Goal: Information Seeking & Learning: Check status

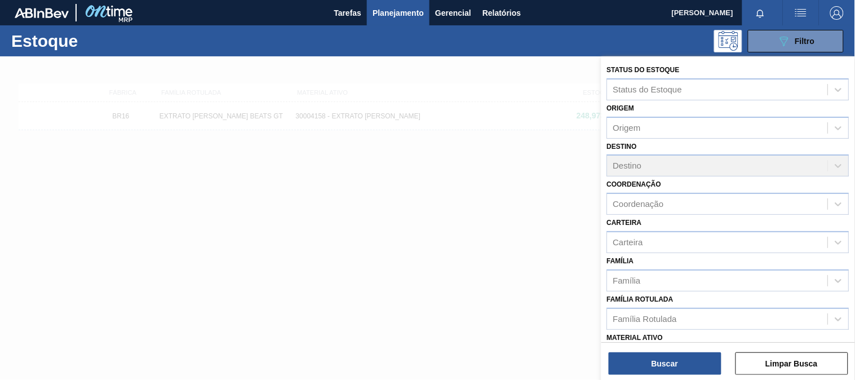
scroll to position [125, 0]
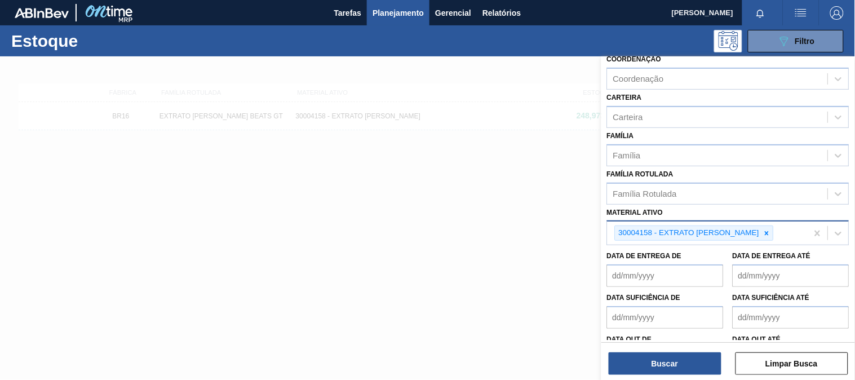
click at [764, 230] on icon at bounding box center [768, 234] width 8 height 8
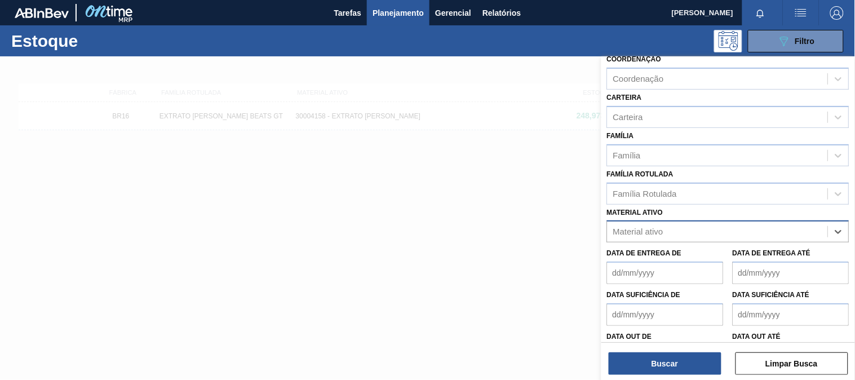
paste ativo "30012546"
type ativo "30012546"
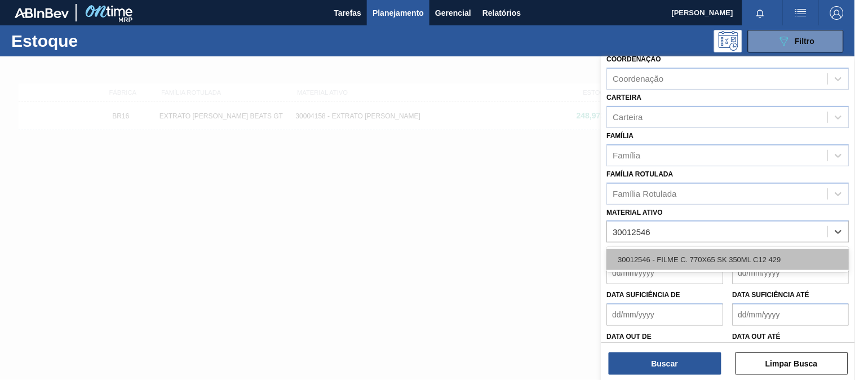
click at [678, 250] on div "30012546 - FILME C. 770X65 SK 350ML C12 429" at bounding box center [728, 259] width 242 height 21
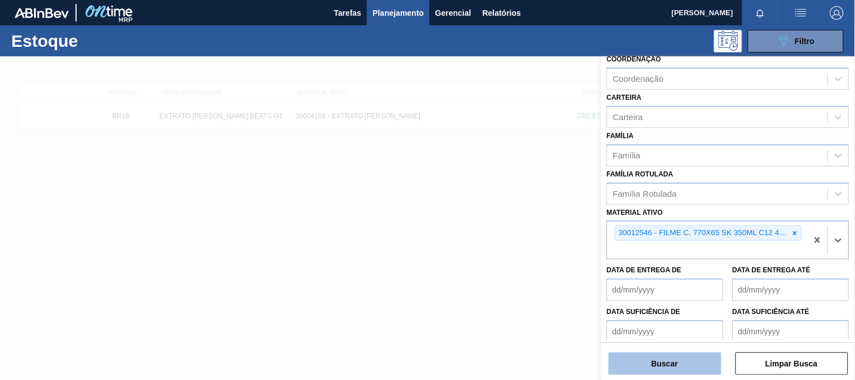
click at [678, 364] on button "Buscar" at bounding box center [665, 363] width 113 height 23
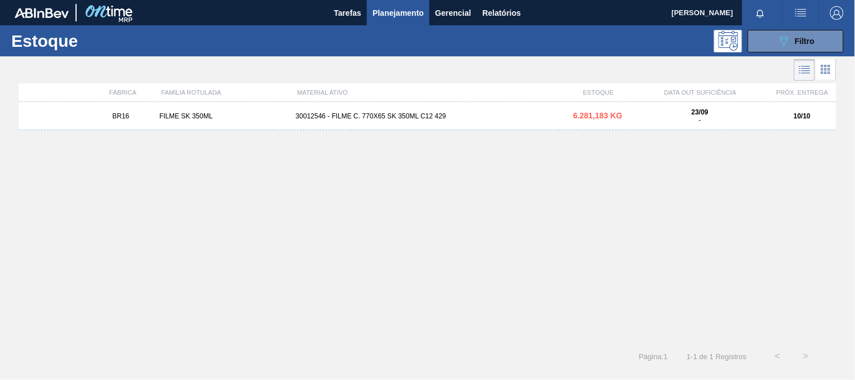
click at [286, 116] on div "FILME SK 350ML" at bounding box center [223, 116] width 136 height 8
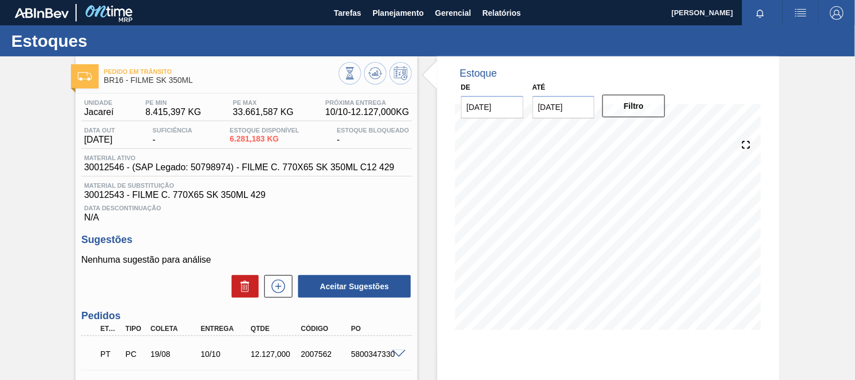
scroll to position [116, 0]
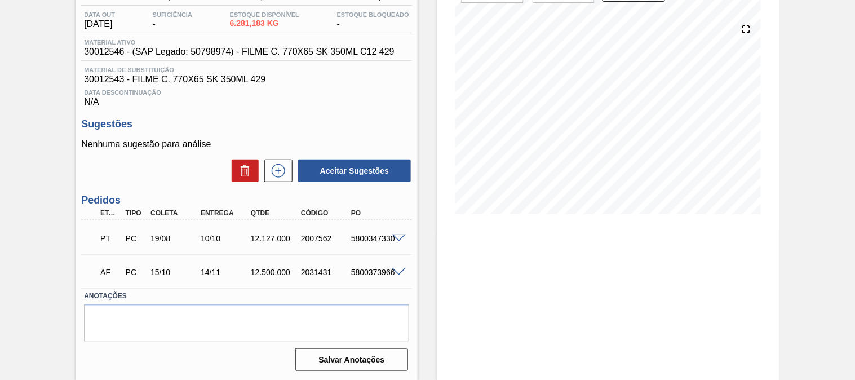
click at [398, 235] on span at bounding box center [400, 239] width 14 height 8
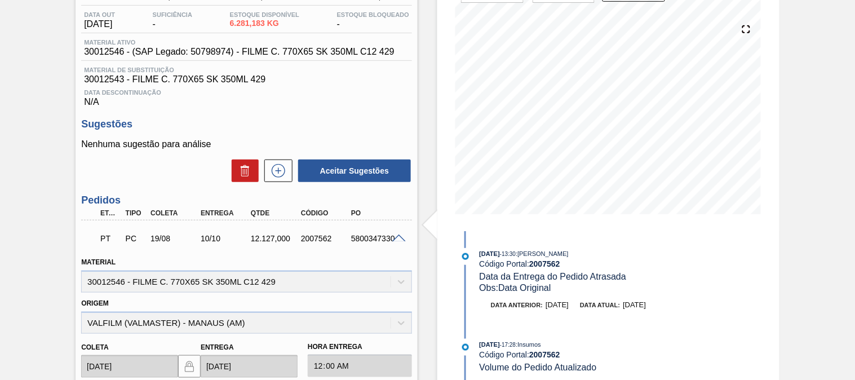
scroll to position [0, 0]
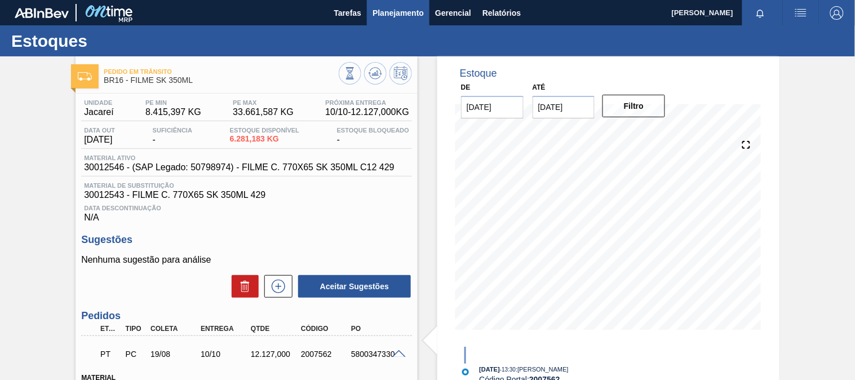
click at [386, 20] on button "Planejamento" at bounding box center [398, 12] width 63 height 25
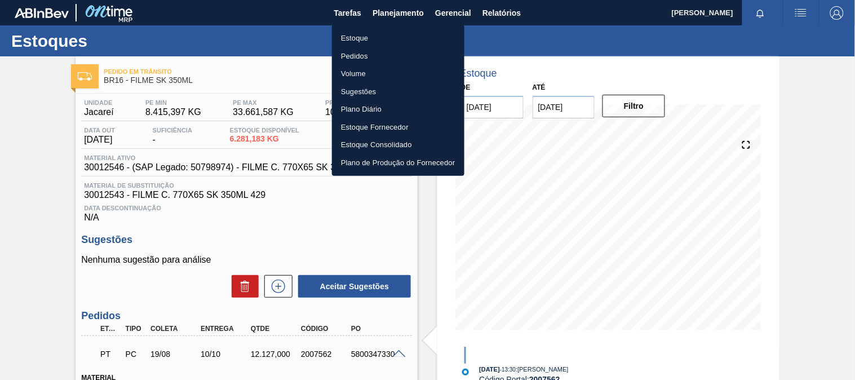
click at [369, 34] on li "Estoque" at bounding box center [398, 38] width 133 height 18
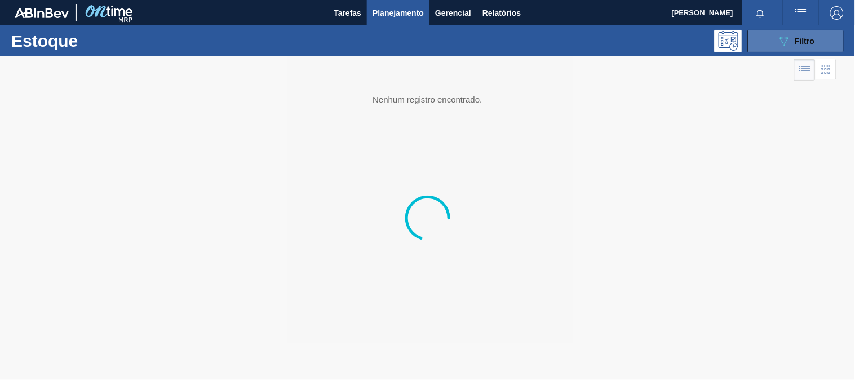
drag, startPoint x: 797, startPoint y: 41, endPoint x: 793, endPoint y: 47, distance: 7.8
click at [796, 41] on span "Filtro" at bounding box center [806, 41] width 20 height 9
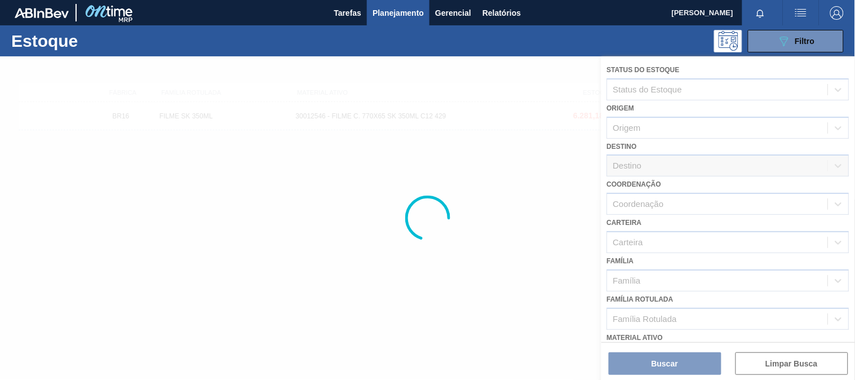
click at [674, 207] on div at bounding box center [427, 218] width 855 height 324
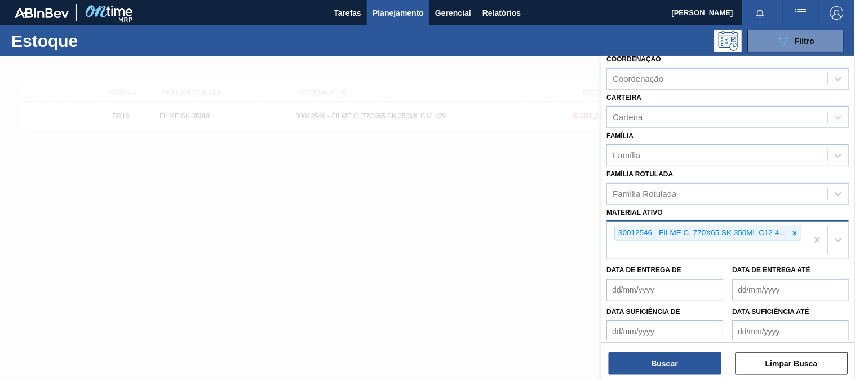
scroll to position [171, 0]
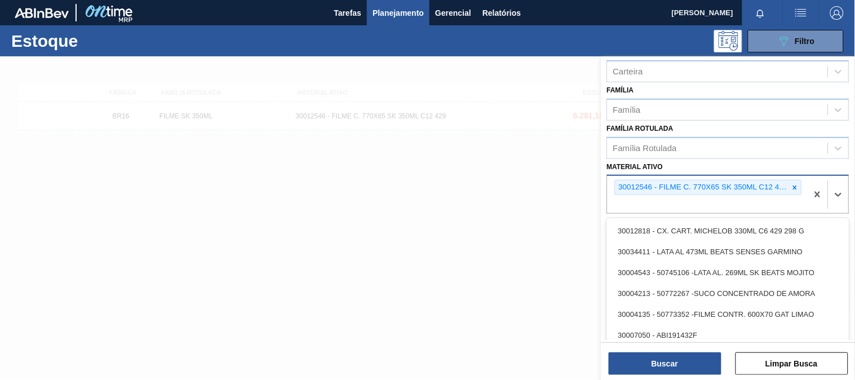
click at [801, 188] on div "30012546 - FILME C. 770X65 SK 350ML C12 429" at bounding box center [708, 187] width 187 height 15
click at [798, 185] on icon at bounding box center [796, 188] width 8 height 8
paste ativo "30012506"
type ativo "30012506"
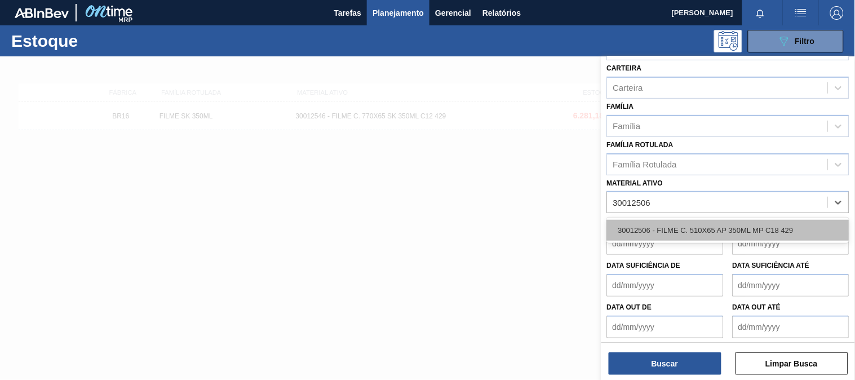
click at [641, 220] on div "30012506 - FILME C. 510X65 AP 350ML MP C18 429" at bounding box center [728, 230] width 242 height 21
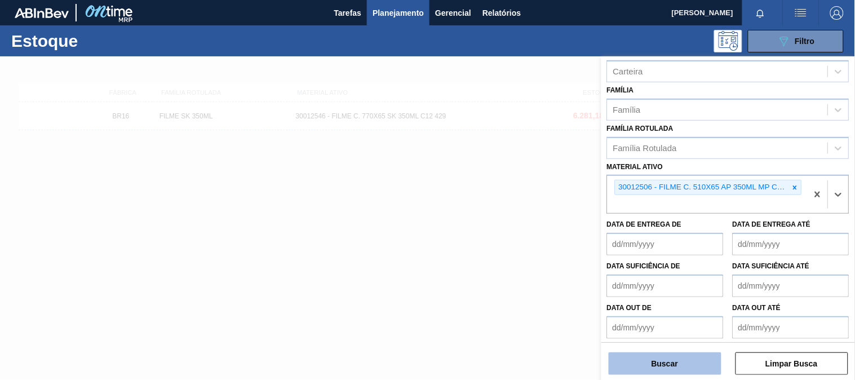
click at [679, 362] on button "Buscar" at bounding box center [665, 363] width 113 height 23
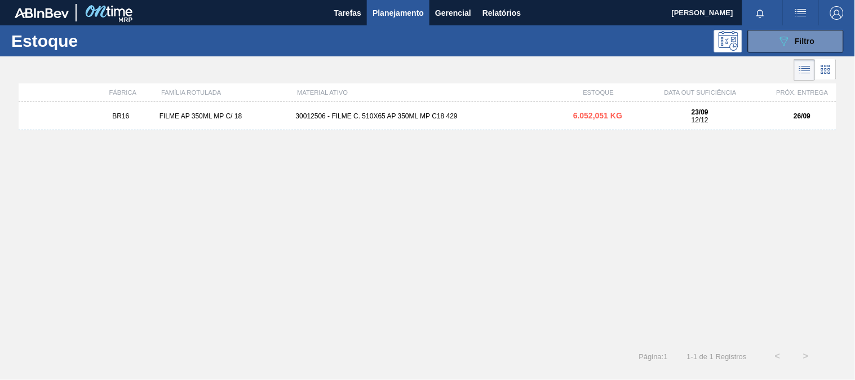
click at [382, 115] on div "30012506 - FILME C. 510X65 AP 350ML MP C18 429" at bounding box center [428, 116] width 273 height 8
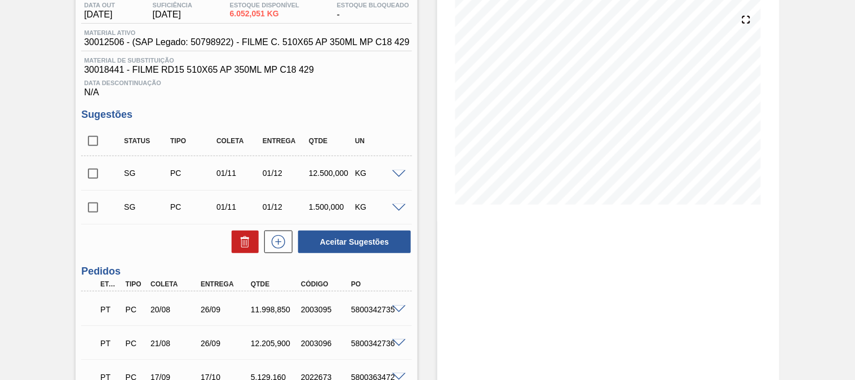
scroll to position [188, 0]
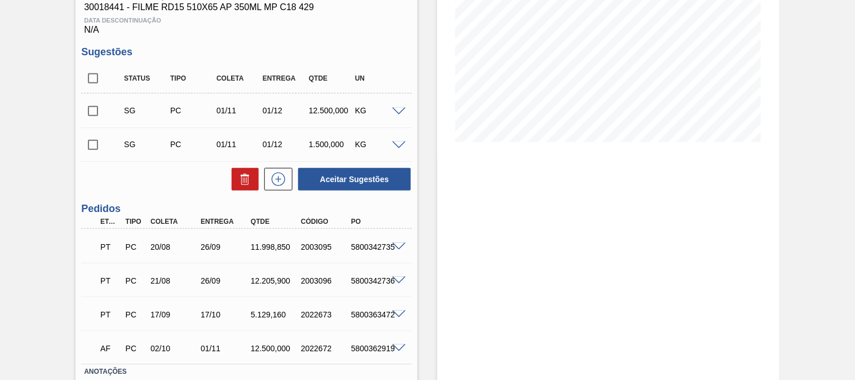
click at [399, 244] on span at bounding box center [400, 247] width 14 height 8
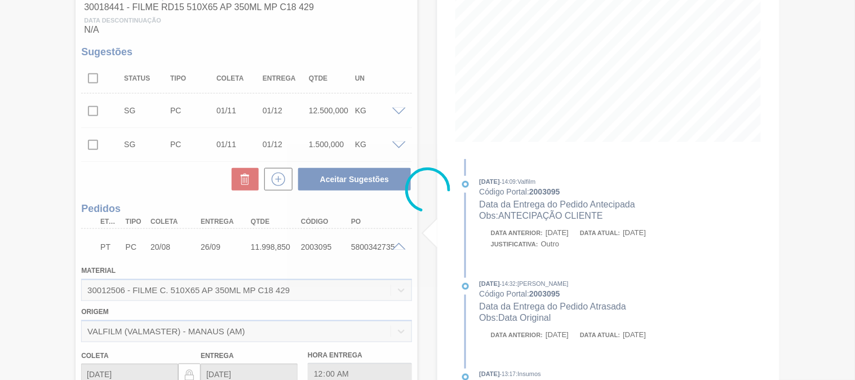
click at [360, 245] on div at bounding box center [427, 190] width 855 height 380
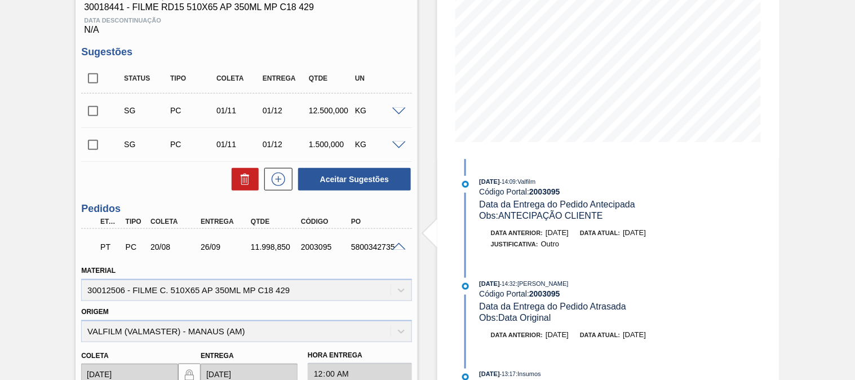
click at [367, 242] on div "5800342735" at bounding box center [376, 246] width 55 height 9
copy div "5800342735"
click at [398, 249] on span at bounding box center [400, 247] width 14 height 8
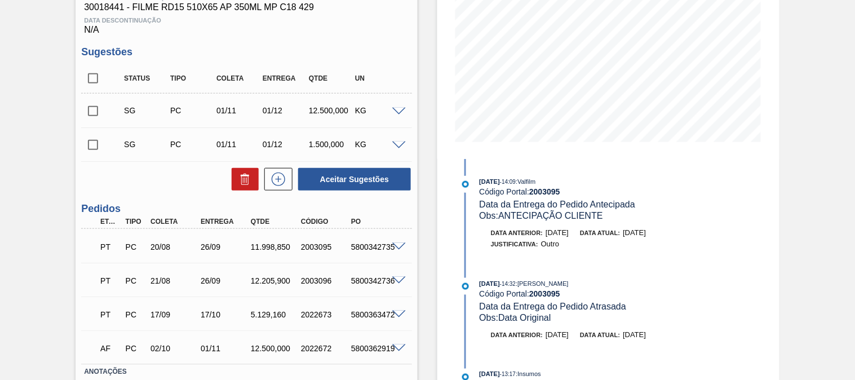
scroll to position [0, 0]
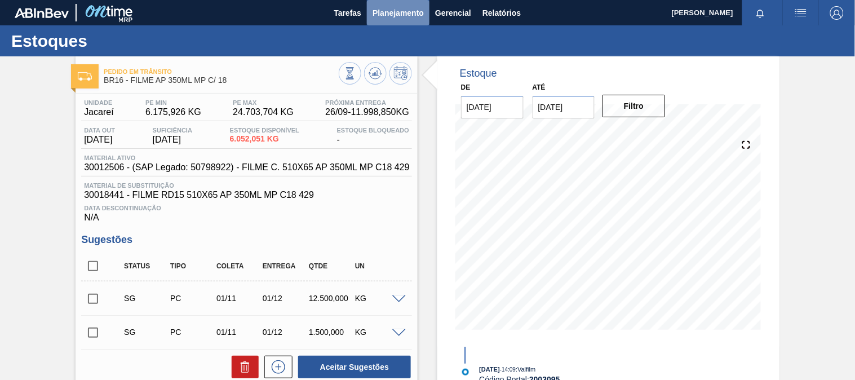
click at [368, 15] on button "Planejamento" at bounding box center [398, 12] width 63 height 25
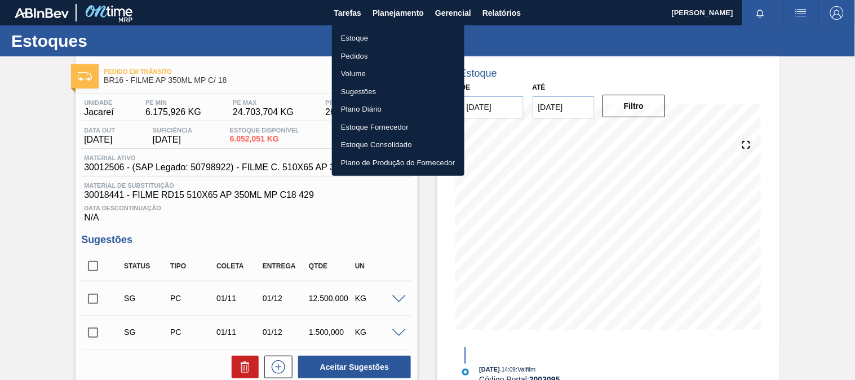
click at [362, 35] on li "Estoque" at bounding box center [398, 38] width 133 height 18
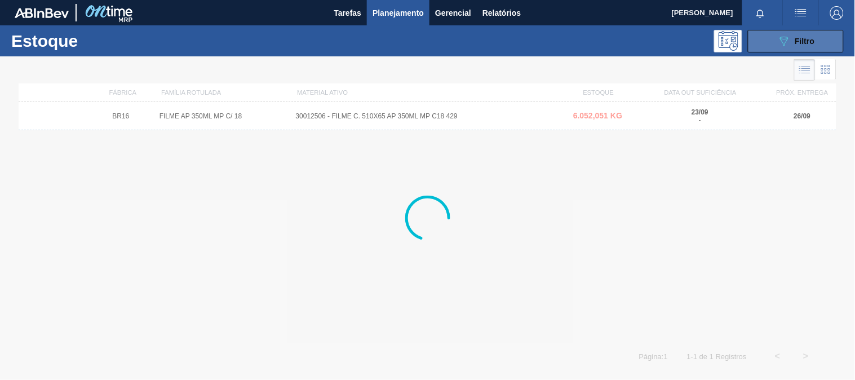
click at [780, 36] on icon "089F7B8B-B2A5-4AFE-B5C0-19BA573D28AC" at bounding box center [785, 41] width 14 height 14
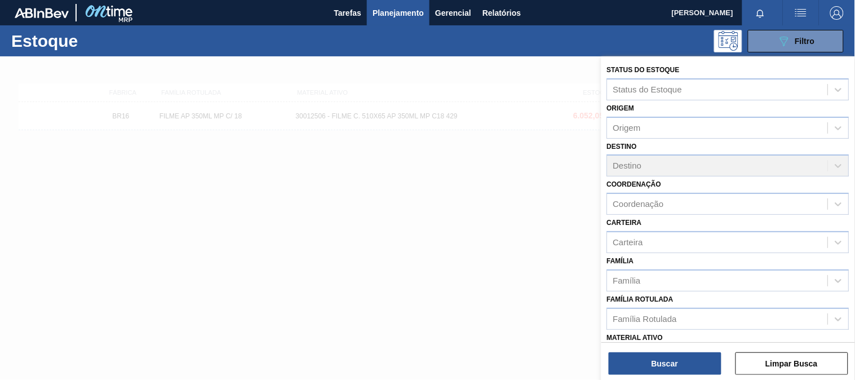
scroll to position [125, 0]
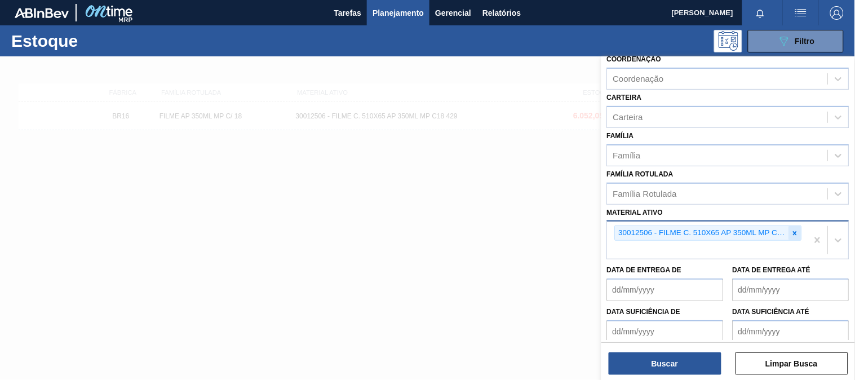
click at [801, 233] on div at bounding box center [796, 233] width 12 height 14
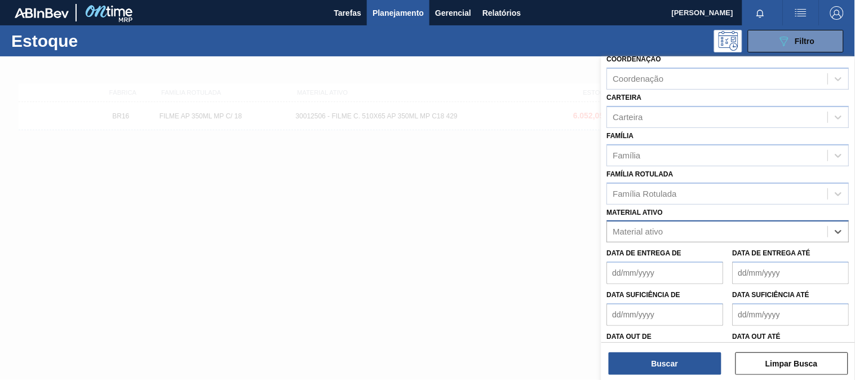
paste ativo "30034180"
type ativo "30034180"
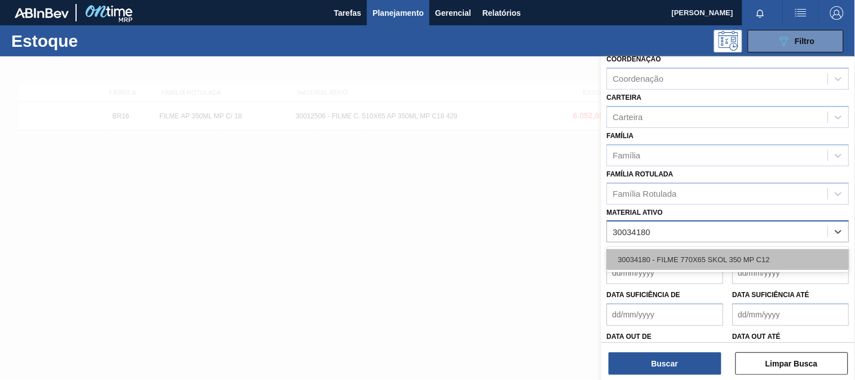
click at [664, 255] on div "30034180 - FILME 770X65 SKOL 350 MP C12" at bounding box center [728, 259] width 242 height 21
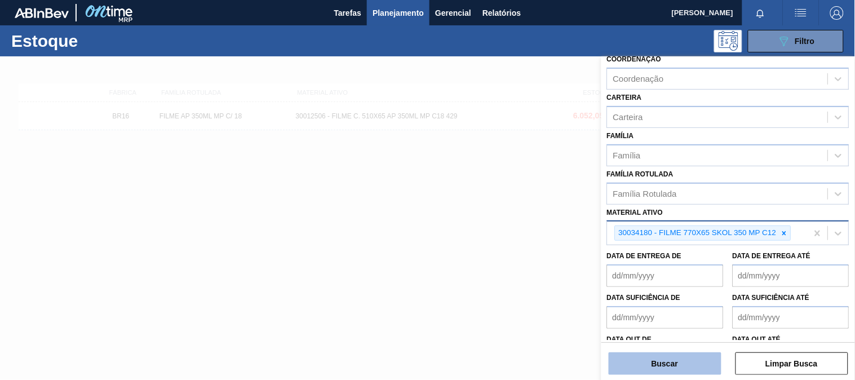
click at [675, 369] on button "Buscar" at bounding box center [665, 363] width 113 height 23
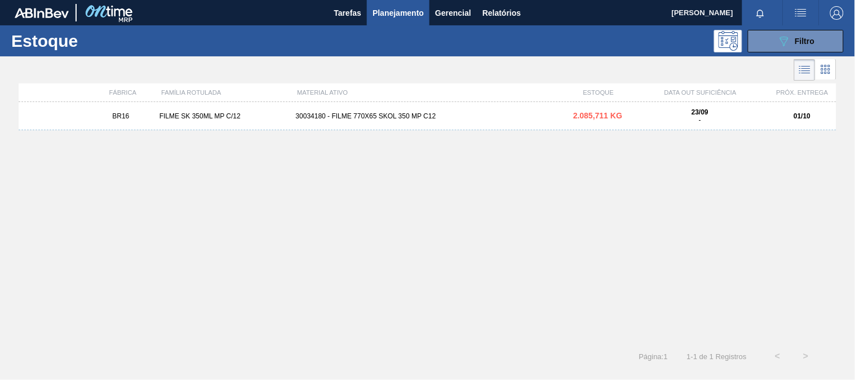
click at [352, 130] on div "BR16 FILME SK 350ML MP C/12 30034180 - FILME 770X65 SKOL 350 MP C12 2.085,711 K…" at bounding box center [428, 116] width 818 height 28
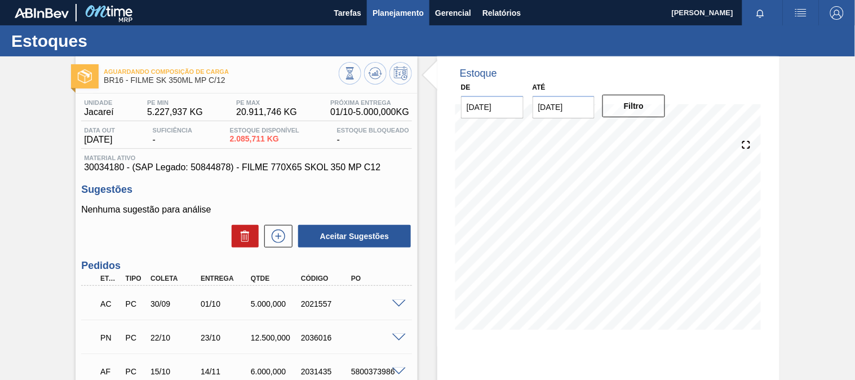
click at [400, 16] on span "Planejamento" at bounding box center [398, 13] width 51 height 14
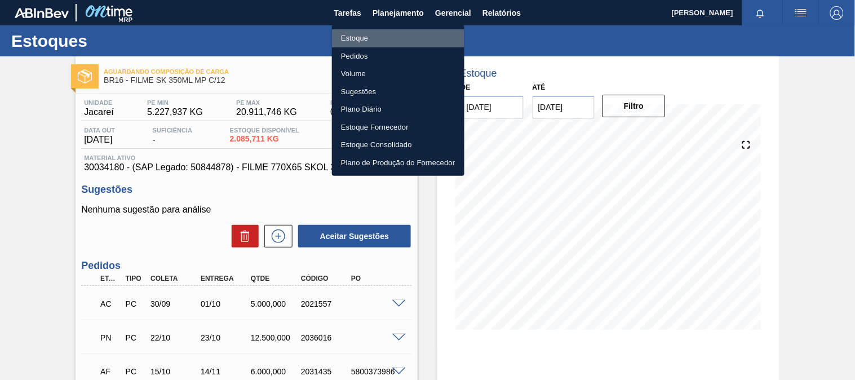
click at [371, 35] on li "Estoque" at bounding box center [398, 38] width 133 height 18
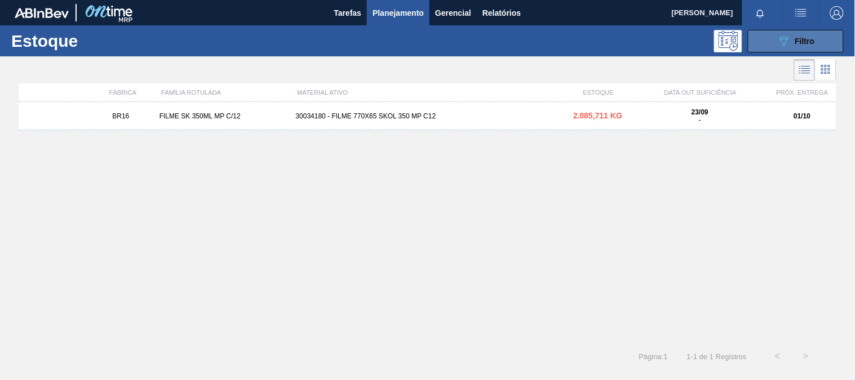
click at [749, 38] on button "089F7B8B-B2A5-4AFE-B5C0-19BA573D28AC Filtro" at bounding box center [796, 41] width 96 height 23
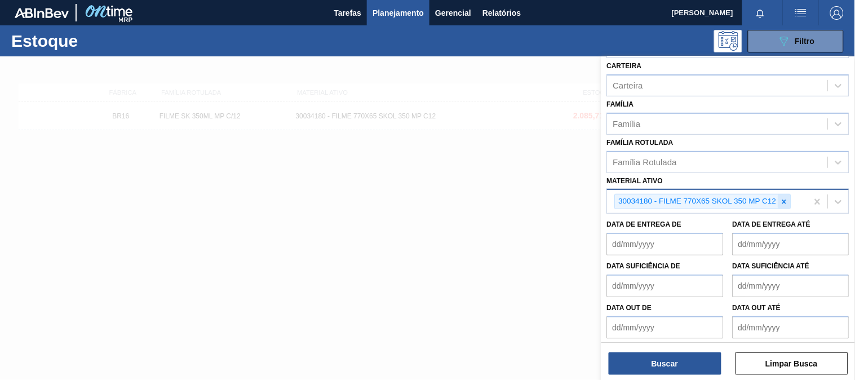
click at [786, 200] on icon at bounding box center [785, 202] width 8 height 8
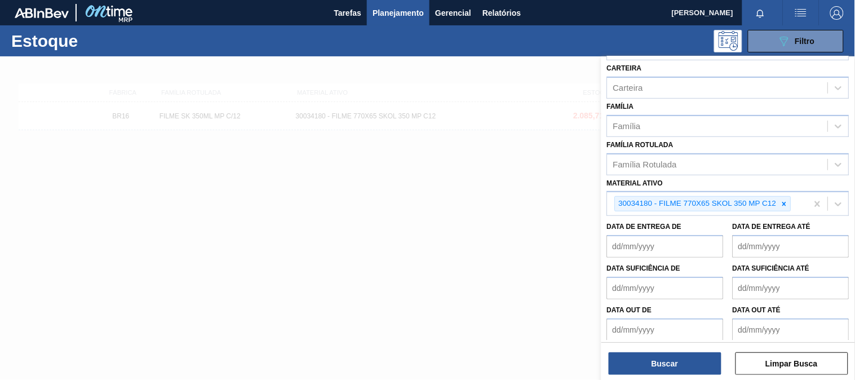
paste ativo "30012583"
type ativo "30012583"
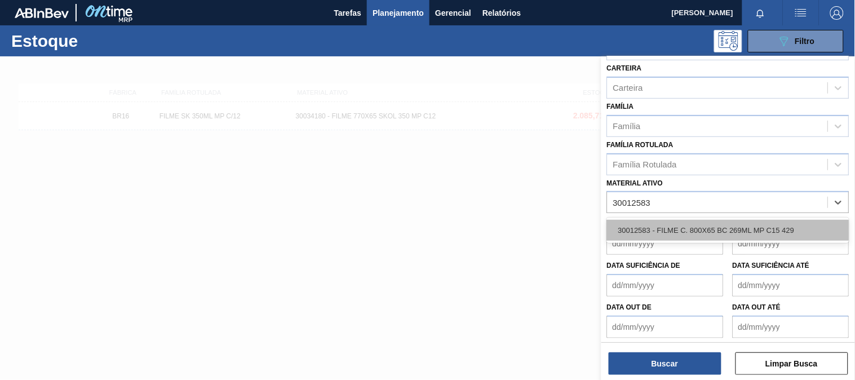
click at [678, 228] on div "30012583 - FILME C. 800X65 BC 269ML MP C15 429" at bounding box center [728, 230] width 242 height 21
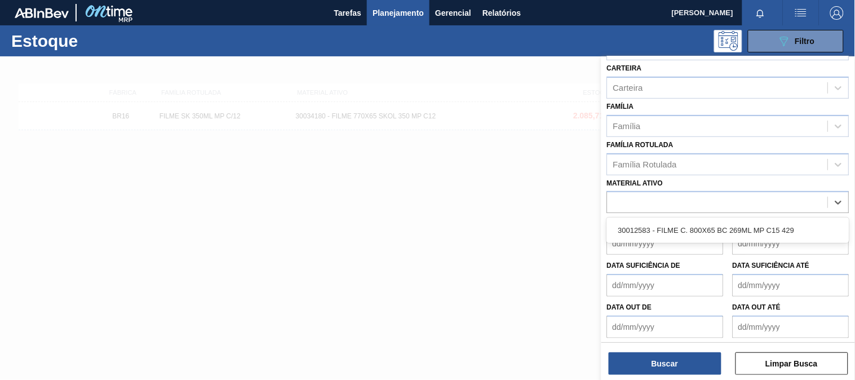
scroll to position [157, 0]
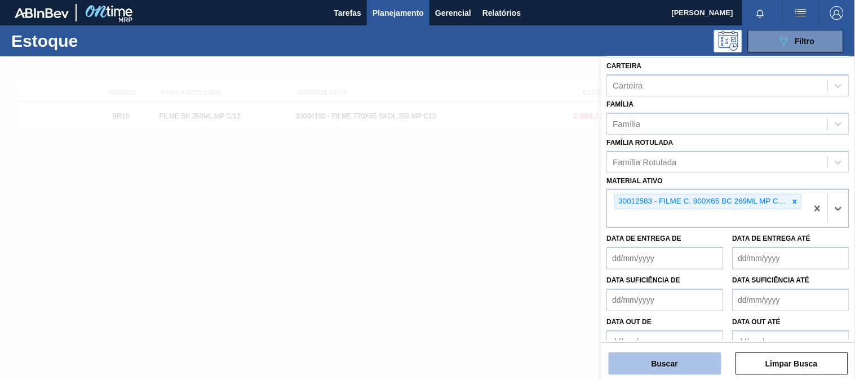
click at [651, 365] on button "Buscar" at bounding box center [665, 363] width 113 height 23
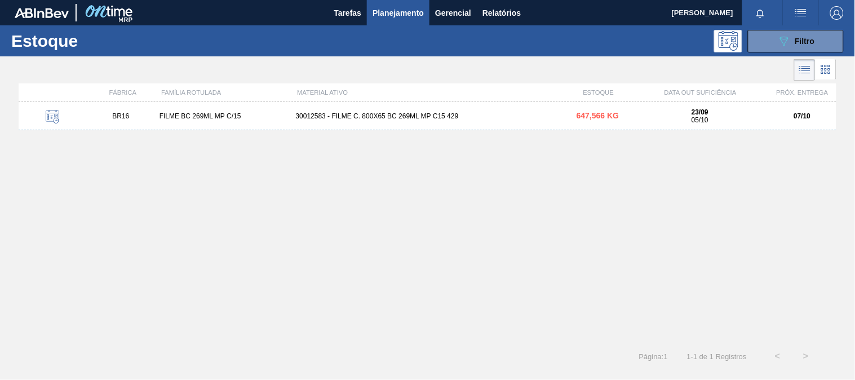
click at [449, 139] on div "BR16 FILME BC 269ML MP C/15 30012583 - FILME C. 800X65 BC 269ML MP C15 429 647,…" at bounding box center [428, 218] width 818 height 233
click at [429, 103] on div "BR16 FILME BC 269ML MP C/15 30012583 - FILME C. 800X65 BC 269ML MP C15 429 647,…" at bounding box center [428, 116] width 818 height 28
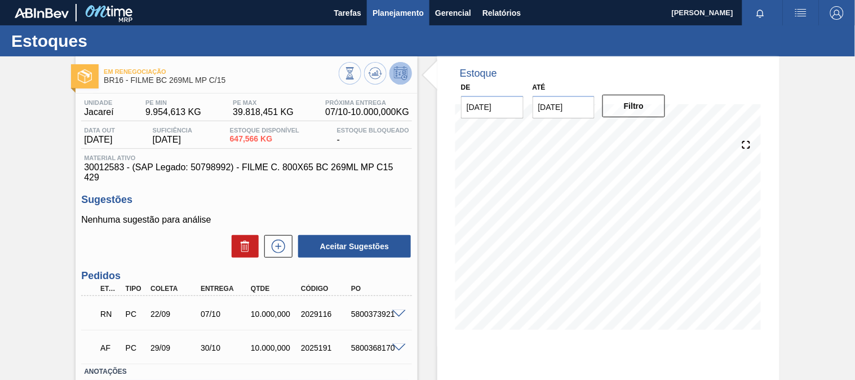
click at [386, 8] on span "Planejamento" at bounding box center [398, 13] width 51 height 14
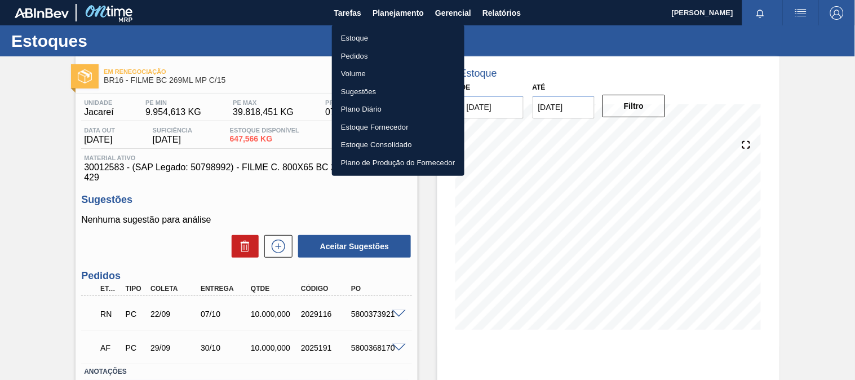
click at [345, 43] on li "Estoque" at bounding box center [398, 38] width 133 height 18
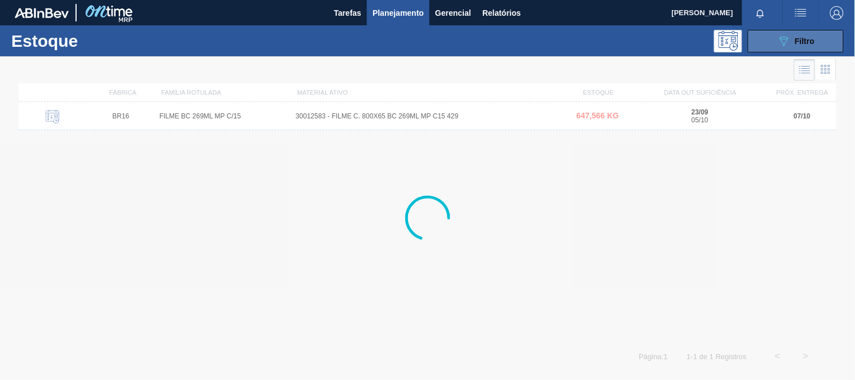
drag, startPoint x: 771, startPoint y: 35, endPoint x: 770, endPoint y: 47, distance: 11.9
click at [771, 35] on button "089F7B8B-B2A5-4AFE-B5C0-19BA573D28AC Filtro" at bounding box center [796, 41] width 96 height 23
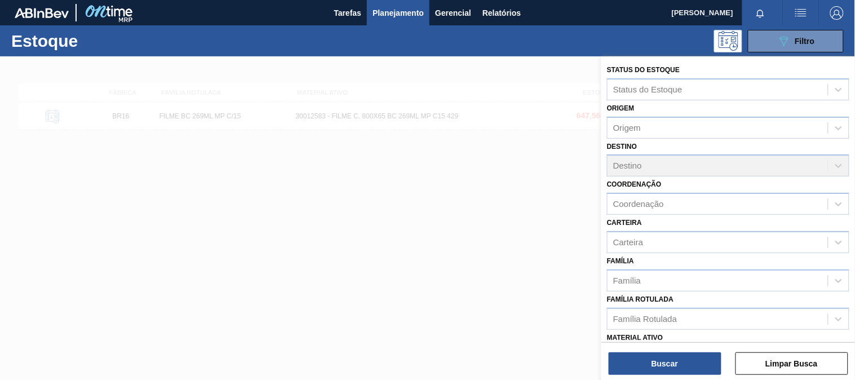
scroll to position [171, 0]
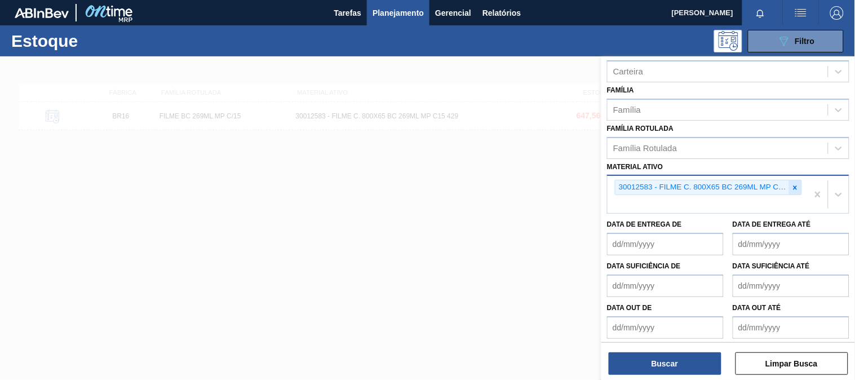
click at [794, 187] on icon at bounding box center [796, 188] width 8 height 8
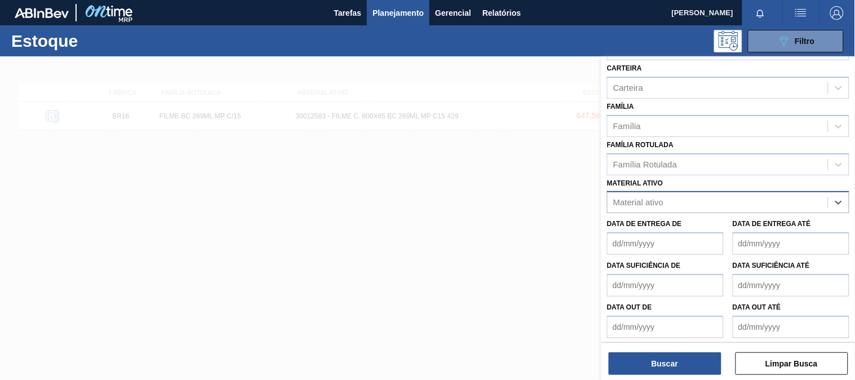
paste ativo "30012583"
type ativo "30012583"
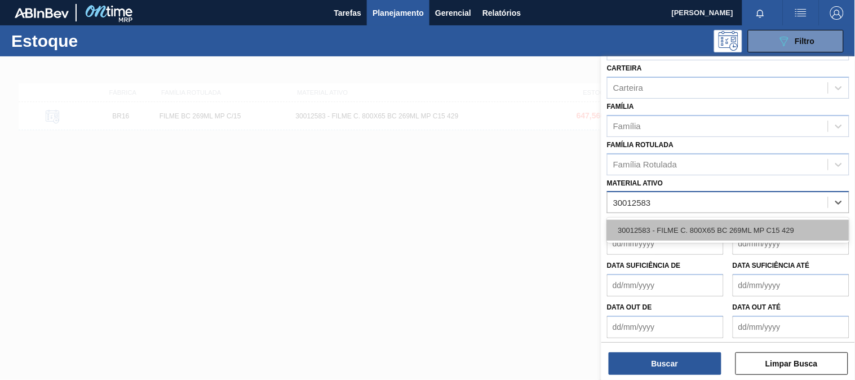
click at [649, 224] on div "30012583 - FILME C. 800X65 BC 269ML MP C15 429" at bounding box center [728, 230] width 242 height 21
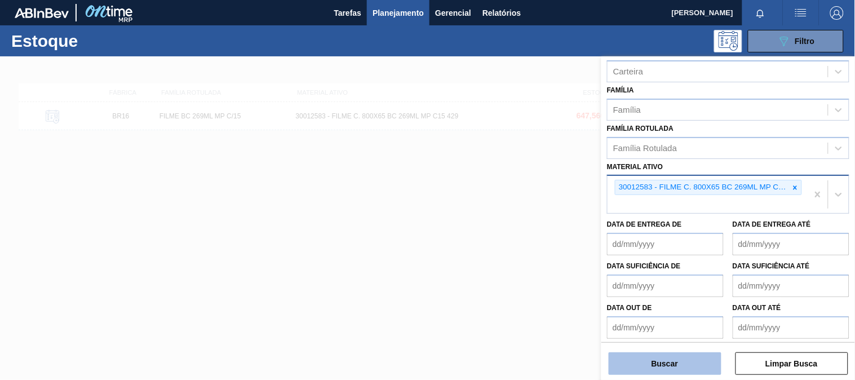
click at [660, 364] on button "Buscar" at bounding box center [665, 363] width 113 height 23
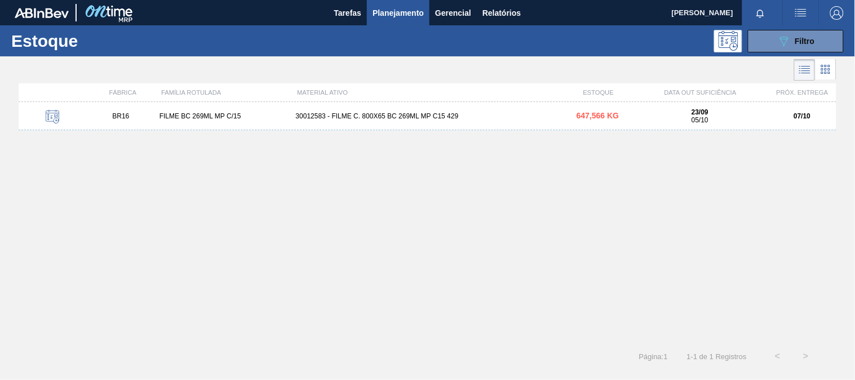
click at [447, 112] on div "30012583 - FILME C. 800X65 BC 269ML MP C15 429" at bounding box center [428, 116] width 273 height 8
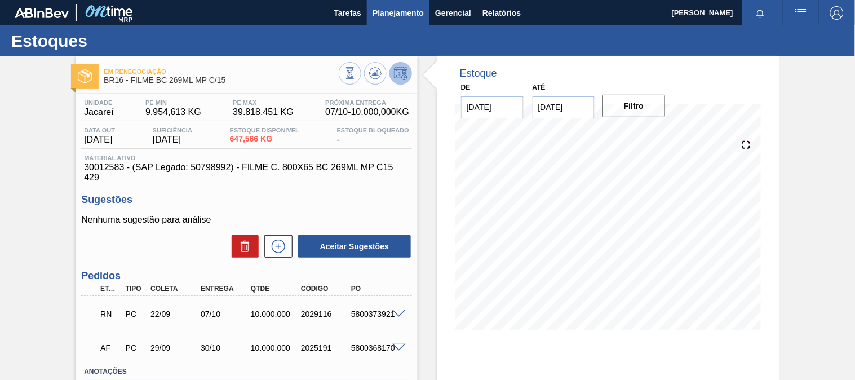
click at [400, 9] on span "Planejamento" at bounding box center [398, 13] width 51 height 14
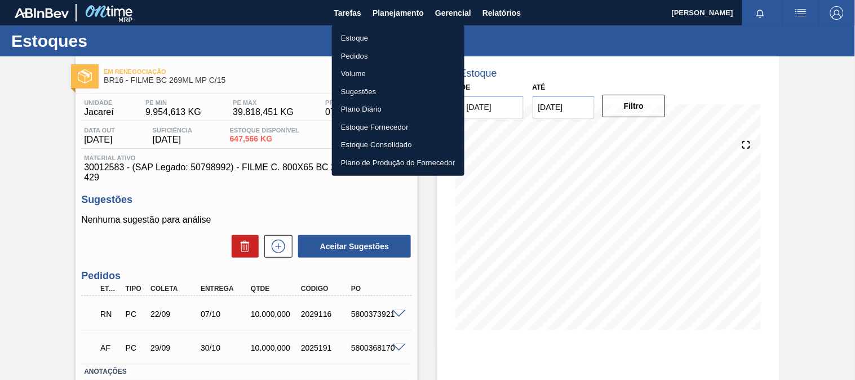
click at [374, 38] on li "Estoque" at bounding box center [398, 38] width 133 height 18
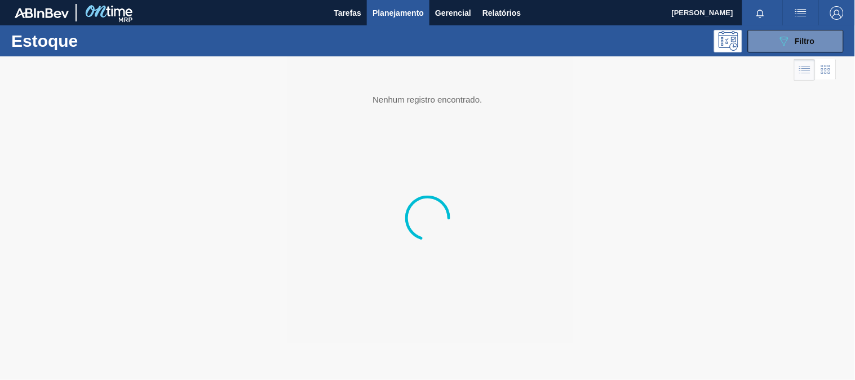
drag, startPoint x: 784, startPoint y: 37, endPoint x: 784, endPoint y: 71, distance: 34.4
click at [784, 37] on icon "089F7B8B-B2A5-4AFE-B5C0-19BA573D28AC" at bounding box center [785, 41] width 14 height 14
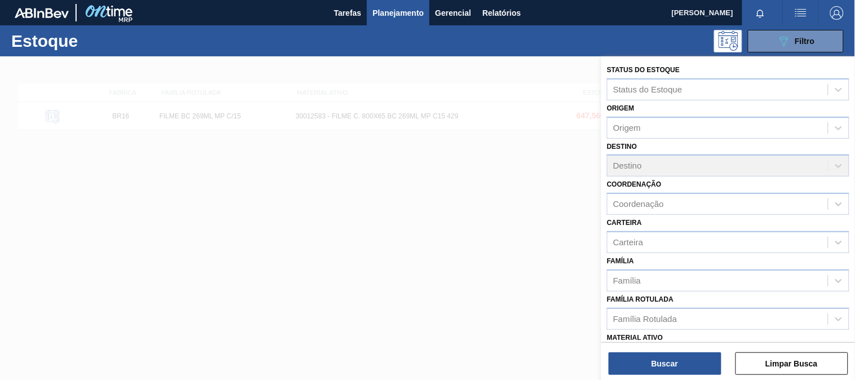
scroll to position [125, 0]
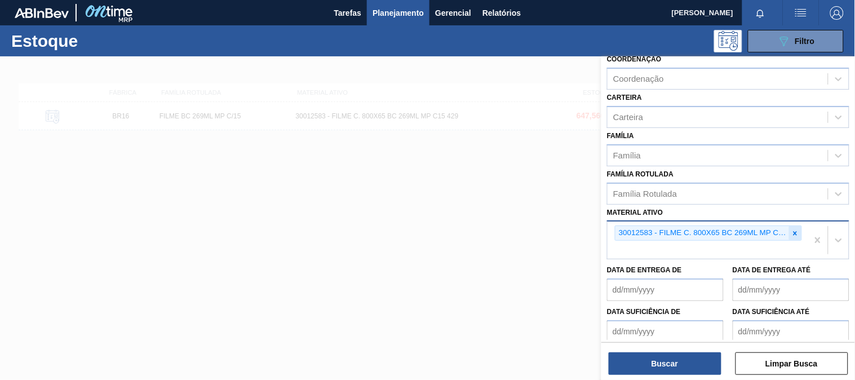
click at [795, 231] on icon at bounding box center [796, 233] width 4 height 4
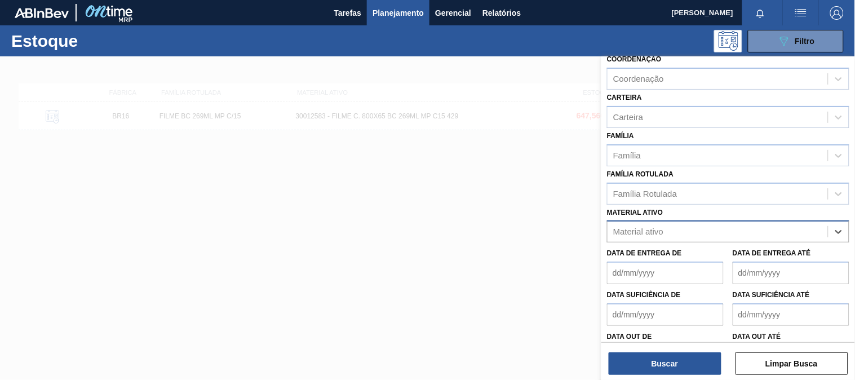
paste ativo "30012583"
type ativo "30012583"
click at [694, 250] on div "30012583 - FILME C. 800X65 BC 269ML MP C15 429" at bounding box center [728, 259] width 242 height 21
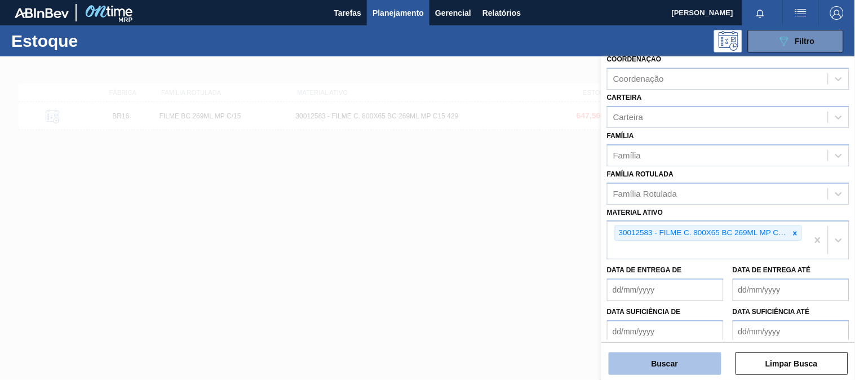
click at [666, 370] on button "Buscar" at bounding box center [665, 363] width 113 height 23
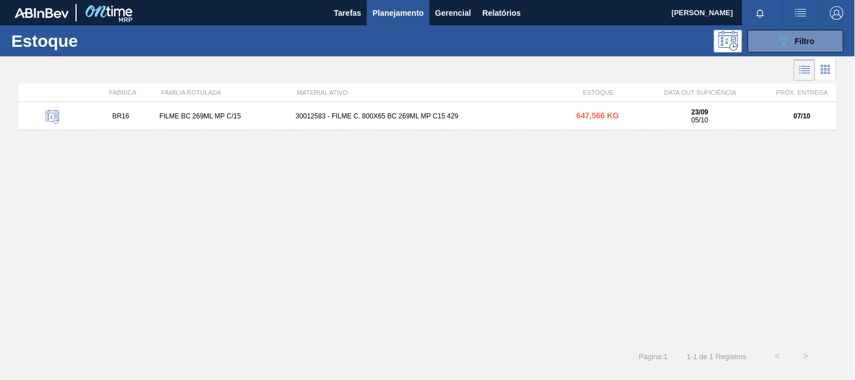
click at [379, 112] on div "30012583 - FILME C. 800X65 BC 269ML MP C15 429" at bounding box center [428, 116] width 273 height 8
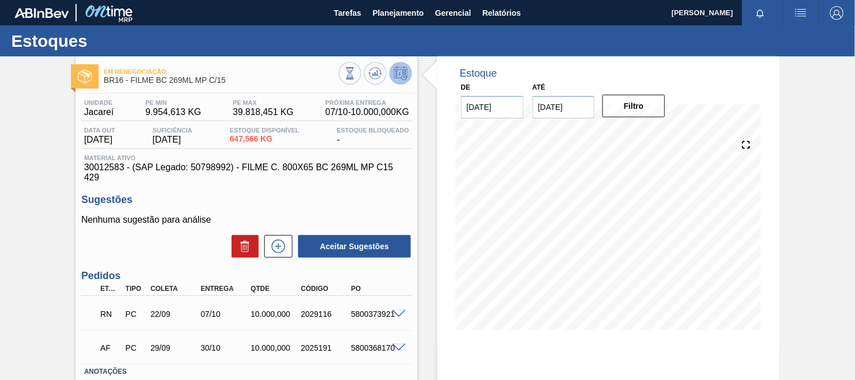
scroll to position [104, 0]
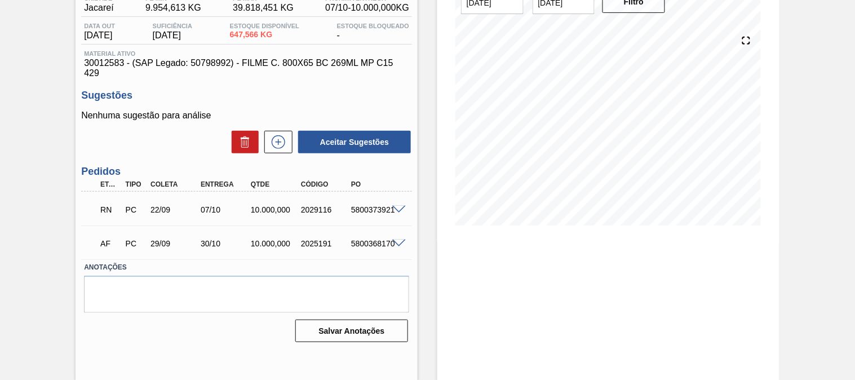
click at [400, 209] on span at bounding box center [400, 210] width 14 height 8
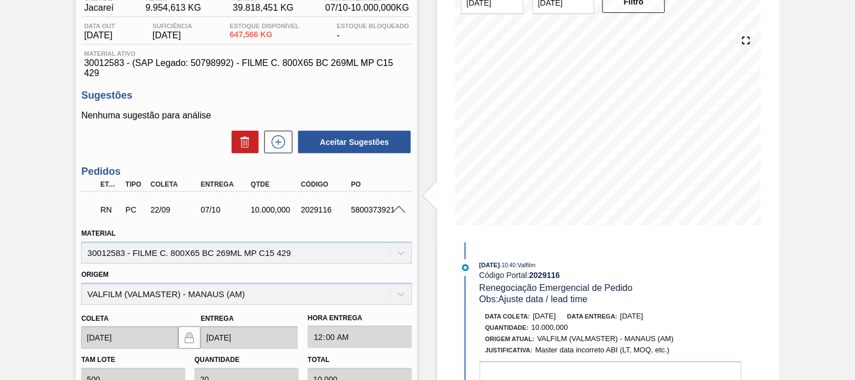
click at [109, 94] on h3 "Sugestões" at bounding box center [246, 96] width 331 height 12
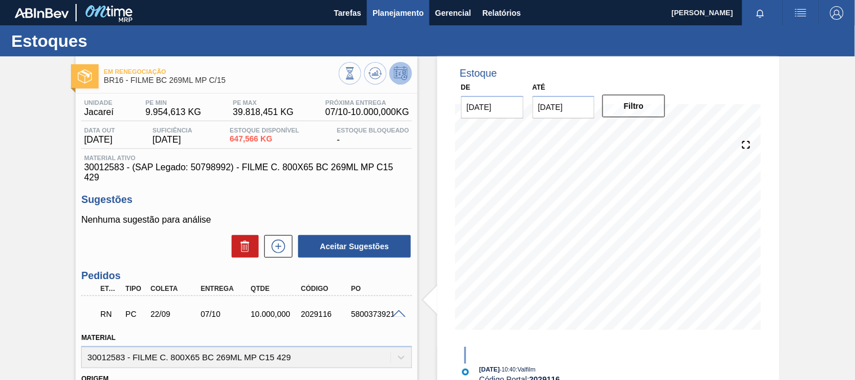
click at [416, 14] on span "Planejamento" at bounding box center [398, 13] width 51 height 14
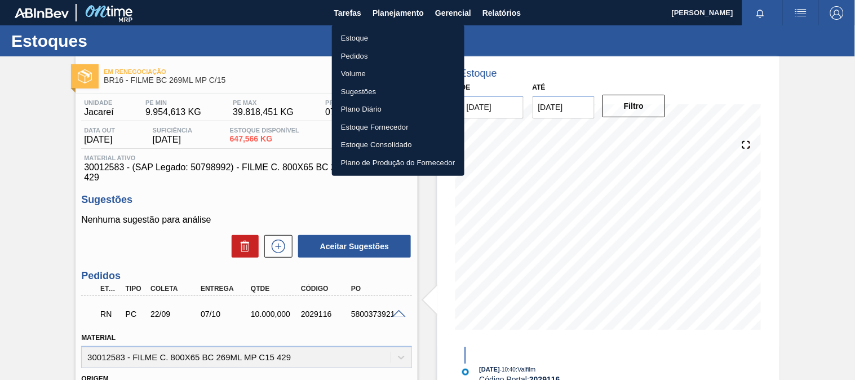
click at [386, 37] on li "Estoque" at bounding box center [398, 38] width 133 height 18
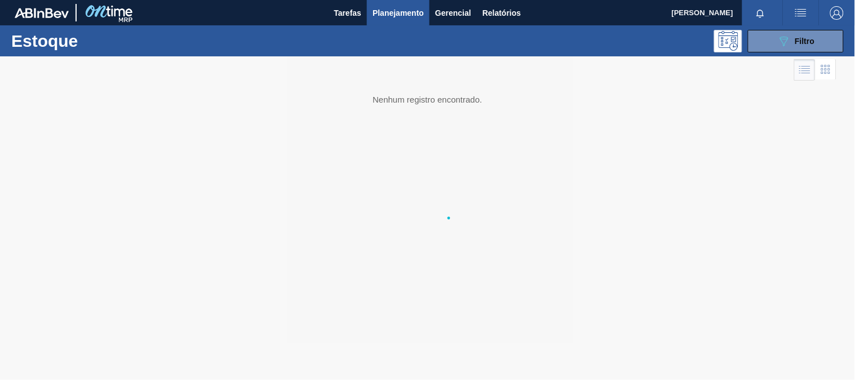
click at [761, 47] on button "089F7B8B-B2A5-4AFE-B5C0-19BA573D28AC Filtro" at bounding box center [796, 41] width 96 height 23
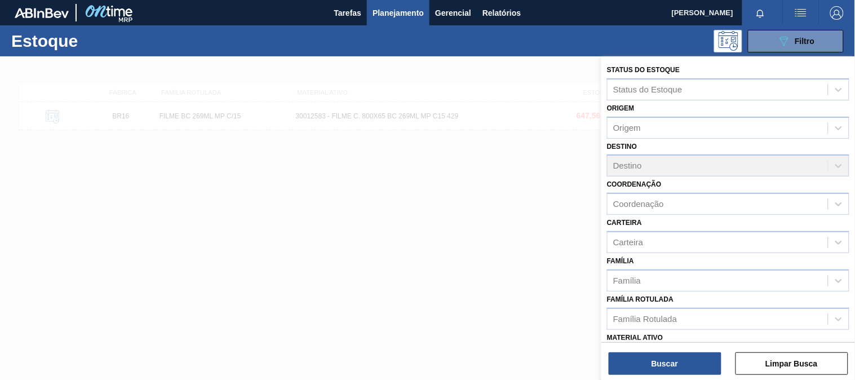
scroll to position [125, 0]
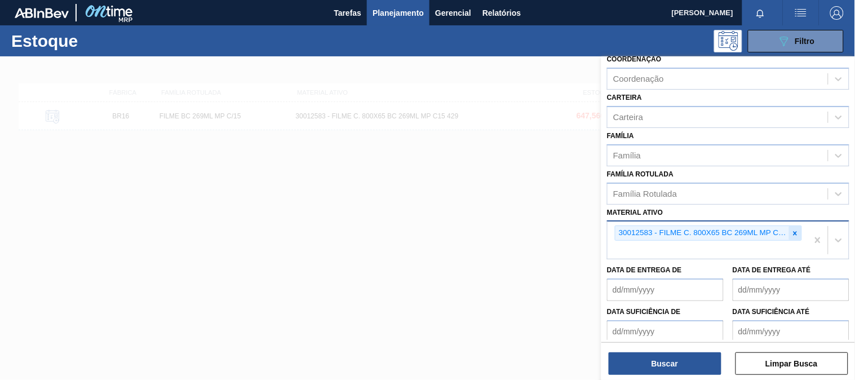
click at [798, 230] on icon at bounding box center [796, 234] width 8 height 8
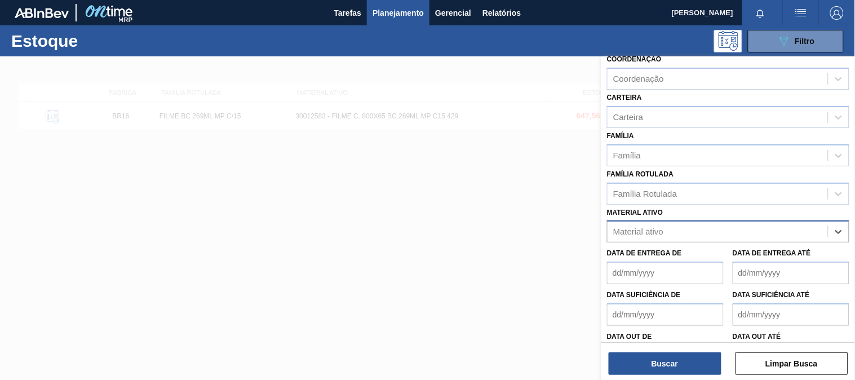
paste ativo "30033934"
type ativo "30033934"
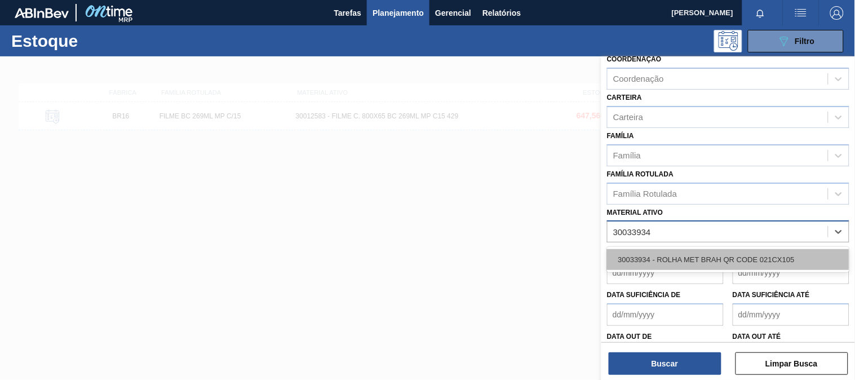
click at [707, 253] on div "30033934 - ROLHA MET BRAH QR CODE 021CX105" at bounding box center [728, 259] width 242 height 21
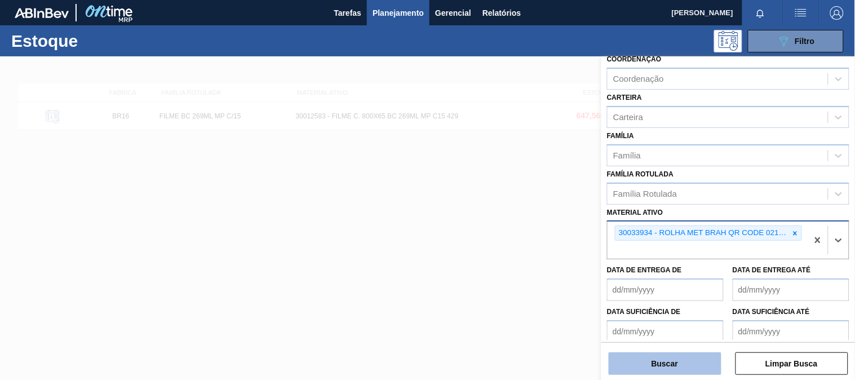
click at [683, 359] on button "Buscar" at bounding box center [665, 363] width 113 height 23
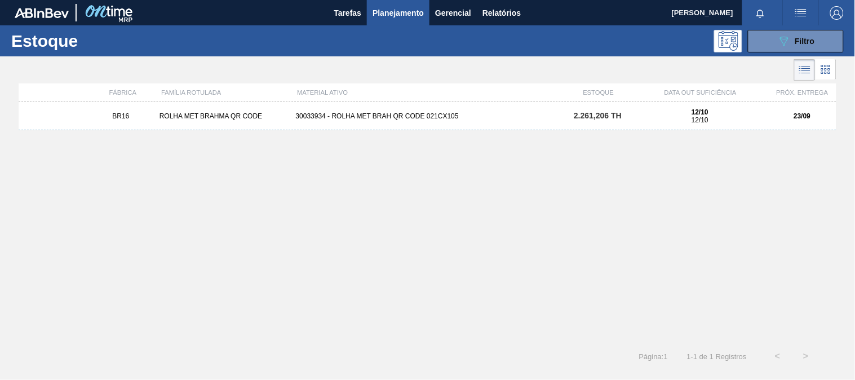
click at [383, 114] on div "30033934 - ROLHA MET BRAH QR CODE 021CX105" at bounding box center [428, 116] width 273 height 8
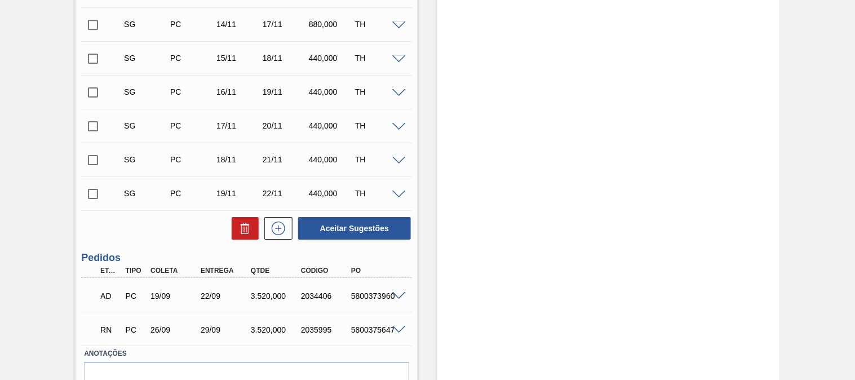
scroll to position [934, 0]
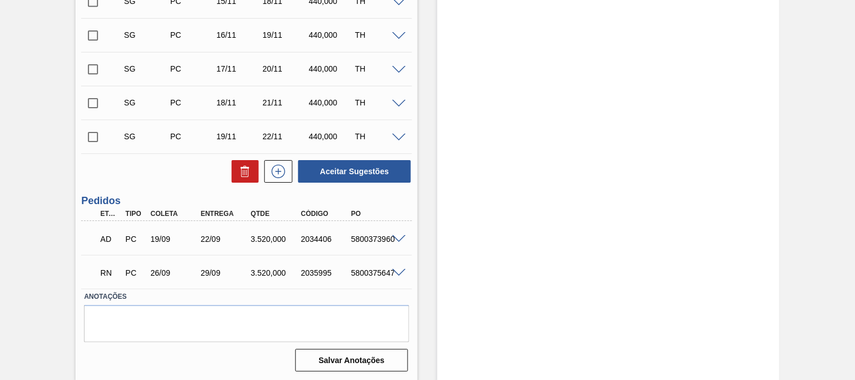
click at [399, 270] on span at bounding box center [400, 273] width 14 height 8
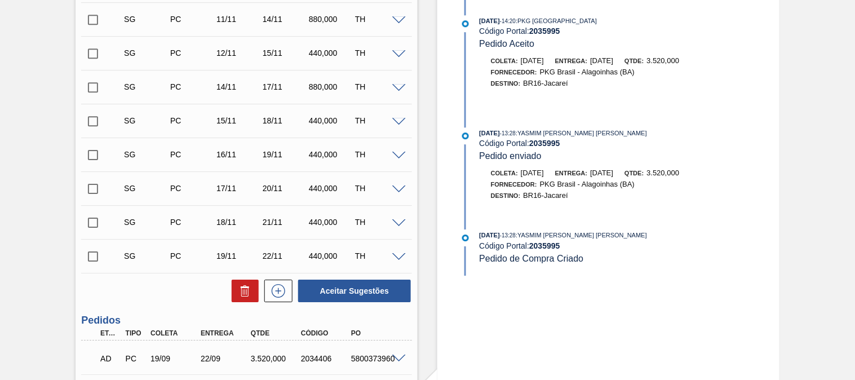
scroll to position [1065, 0]
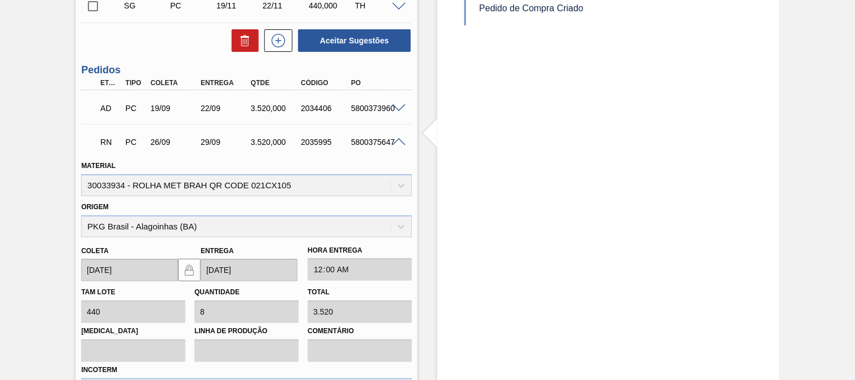
click at [353, 141] on div "5800375647" at bounding box center [376, 142] width 55 height 9
copy div "5800375647"
